Goal: Task Accomplishment & Management: Use online tool/utility

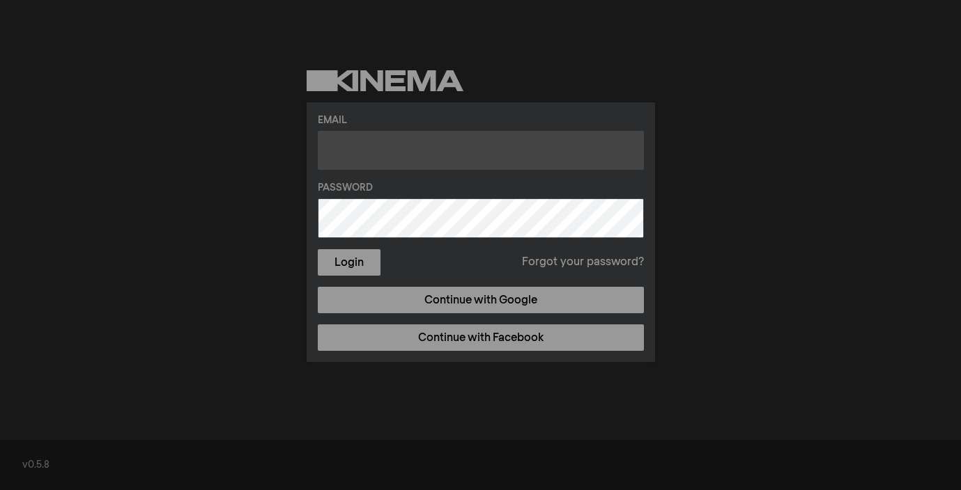
click at [454, 153] on input "text" at bounding box center [481, 150] width 326 height 39
type input "[EMAIL_ADDRESS][DOMAIN_NAME]"
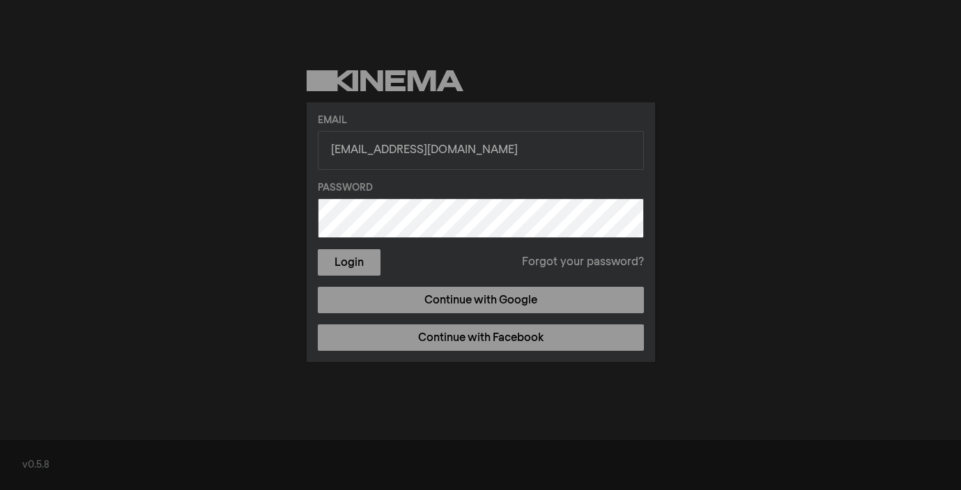
click at [318, 249] on button "Login" at bounding box center [349, 262] width 63 height 26
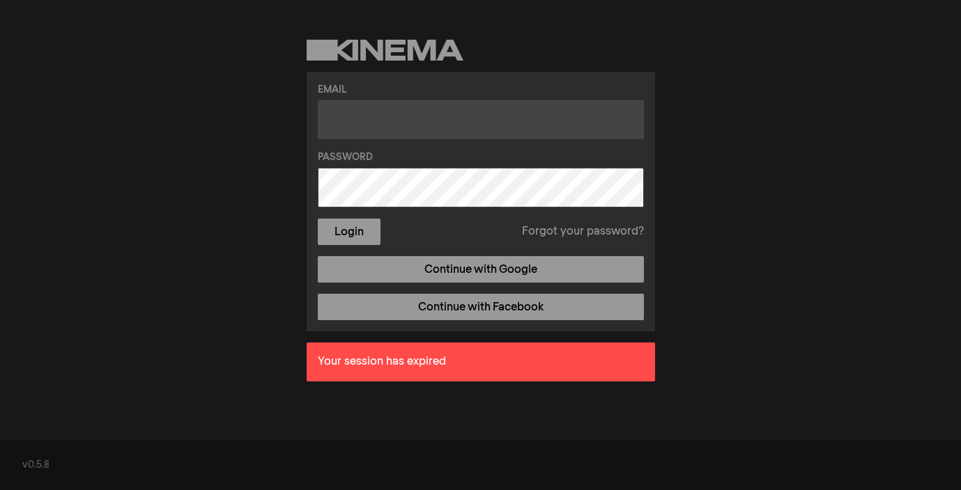
click at [400, 130] on input "text" at bounding box center [481, 119] width 326 height 39
type input "[EMAIL_ADDRESS][DOMAIN_NAME]"
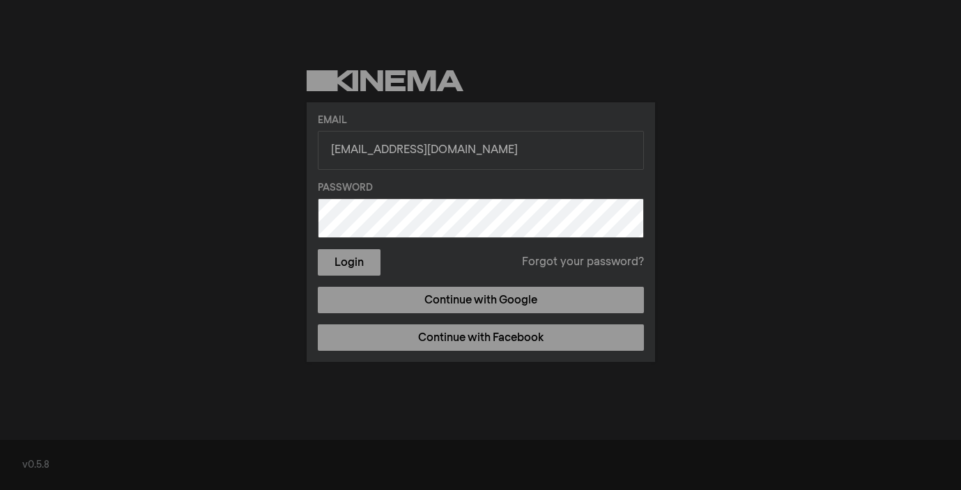
click at [318, 249] on button "Login" at bounding box center [349, 262] width 63 height 26
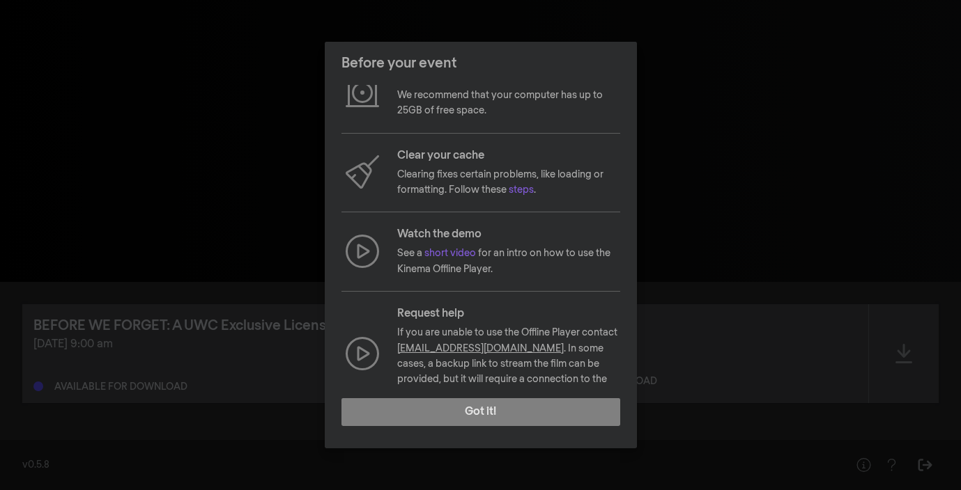
scroll to position [108, 0]
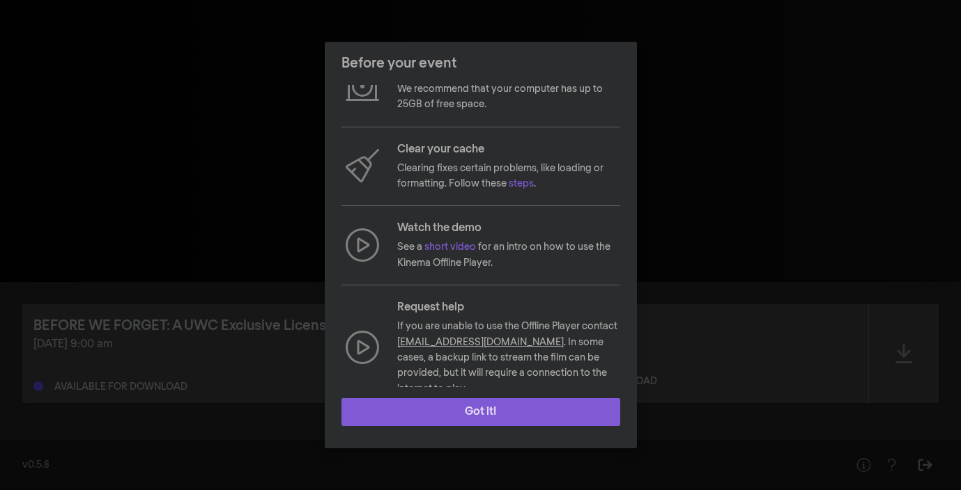
click at [484, 416] on button "Got it!" at bounding box center [480, 412] width 279 height 28
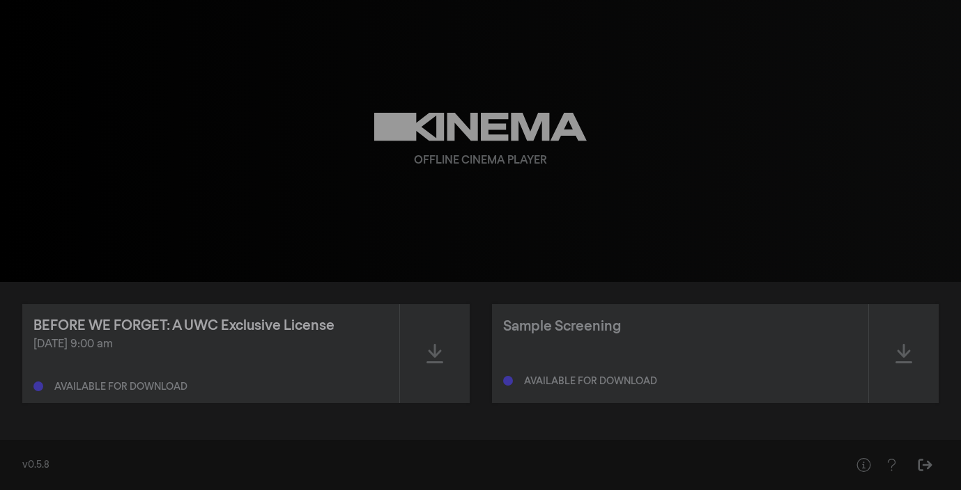
click at [207, 329] on div "BEFORE WE FORGET: A UWC Exclusive License" at bounding box center [183, 326] width 301 height 21
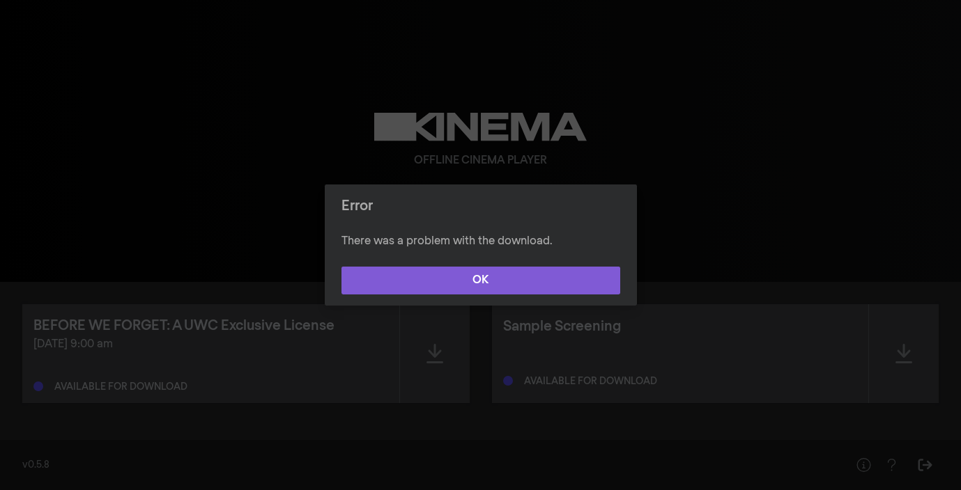
click at [492, 286] on button "OK" at bounding box center [480, 281] width 279 height 28
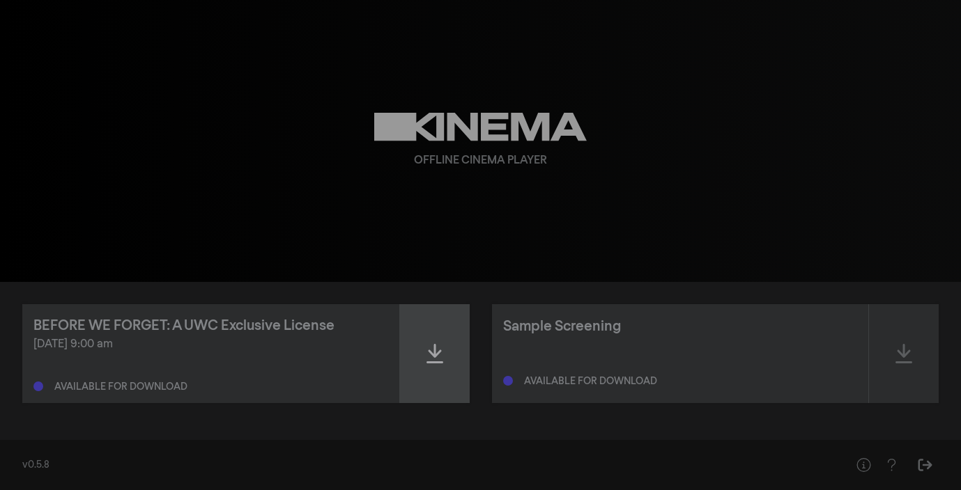
click at [441, 351] on icon at bounding box center [434, 354] width 17 height 22
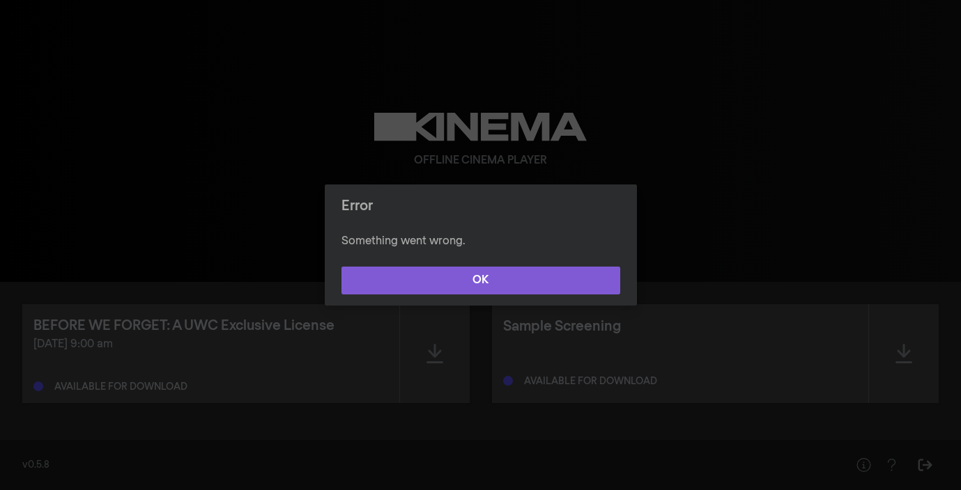
click at [515, 278] on button "OK" at bounding box center [480, 281] width 279 height 28
